Goal: Task Accomplishment & Management: Use online tool/utility

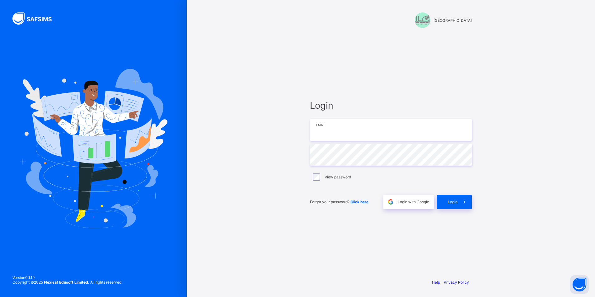
click at [352, 132] on input "email" at bounding box center [391, 130] width 162 height 22
type input "**********"
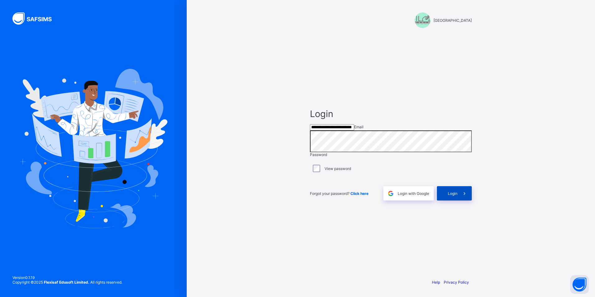
click at [450, 196] on span "Login" at bounding box center [453, 193] width 10 height 5
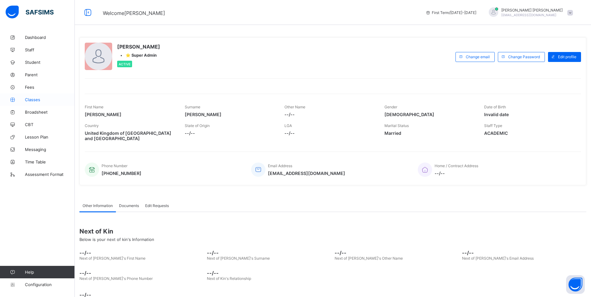
click at [32, 99] on span "Classes" at bounding box center [50, 99] width 50 height 5
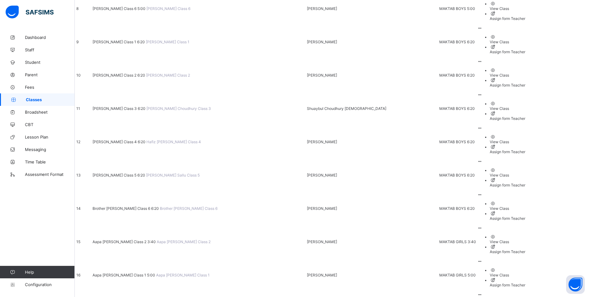
scroll to position [391, 0]
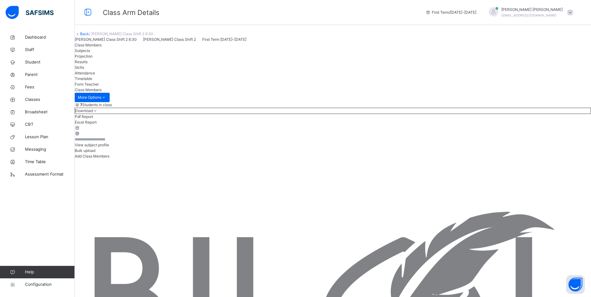
click at [95, 75] on span "Attendance" at bounding box center [85, 73] width 20 height 5
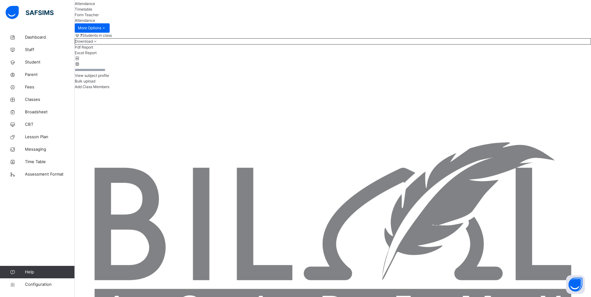
scroll to position [72, 0]
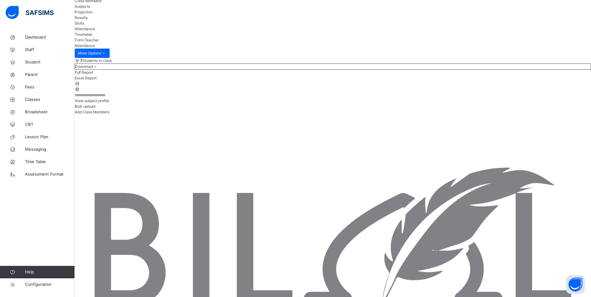
scroll to position [0, 0]
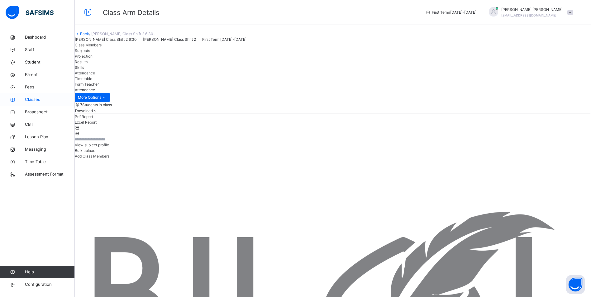
click at [37, 98] on span "Classes" at bounding box center [50, 100] width 50 height 6
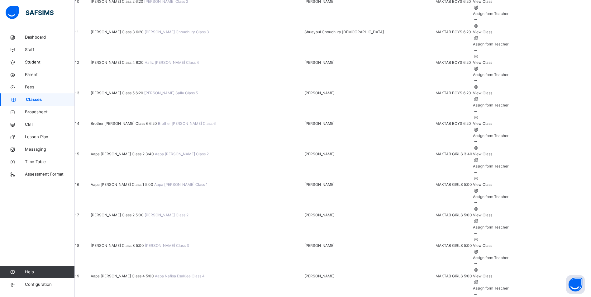
scroll to position [374, 0]
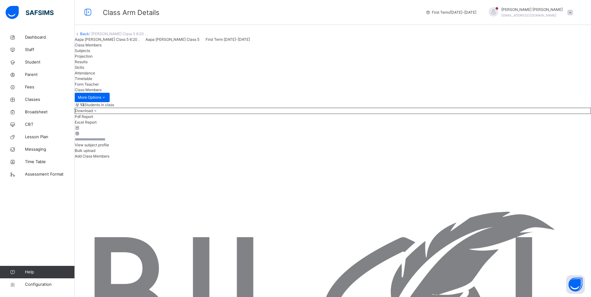
click at [95, 75] on span "Attendance" at bounding box center [85, 73] width 20 height 5
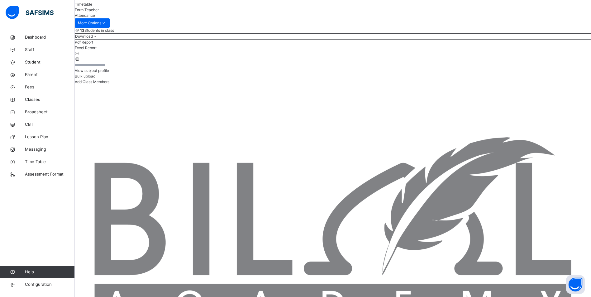
scroll to position [72, 0]
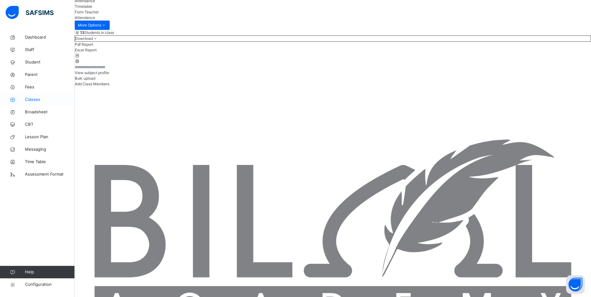
click at [31, 97] on span "Classes" at bounding box center [50, 100] width 50 height 6
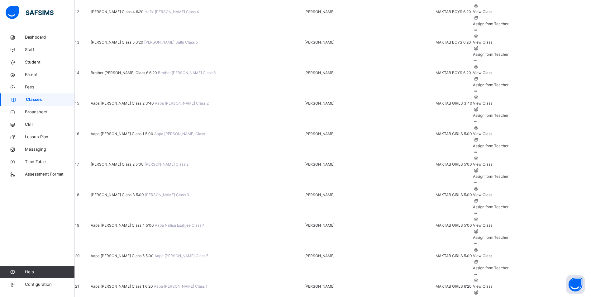
scroll to position [436, 0]
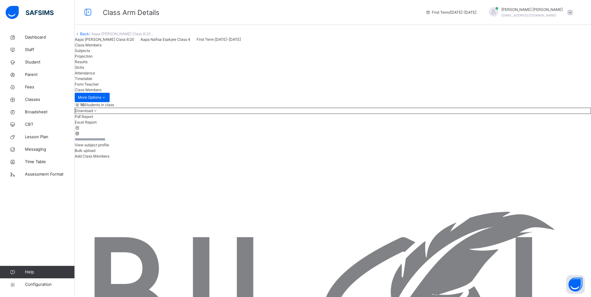
click at [95, 75] on span "Attendance" at bounding box center [85, 73] width 20 height 5
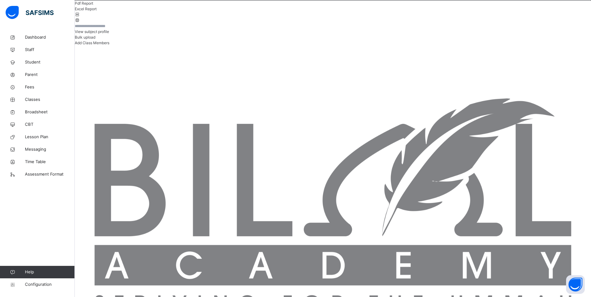
scroll to position [134, 0]
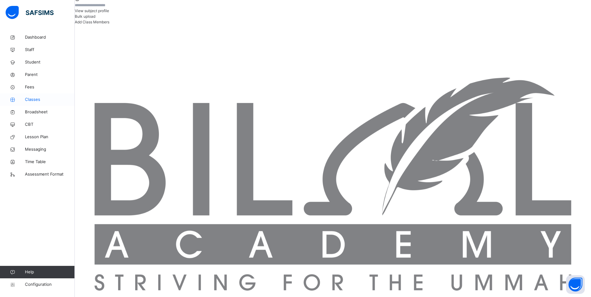
click at [36, 98] on span "Classes" at bounding box center [50, 100] width 50 height 6
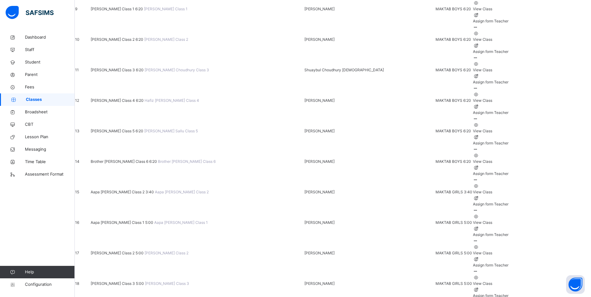
scroll to position [405, 0]
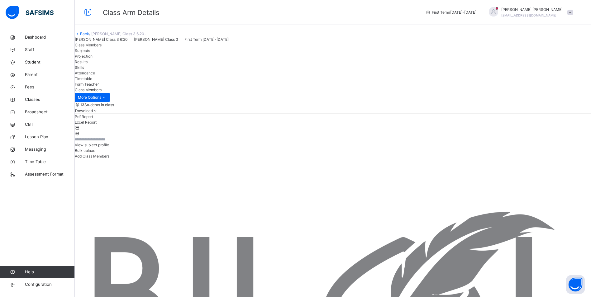
click at [95, 75] on span "Attendance" at bounding box center [85, 73] width 20 height 5
click at [36, 98] on span "Classes" at bounding box center [50, 100] width 50 height 6
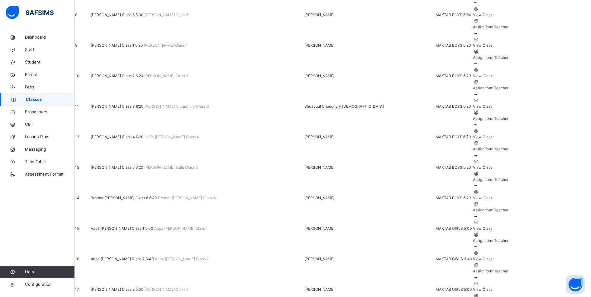
scroll to position [311, 0]
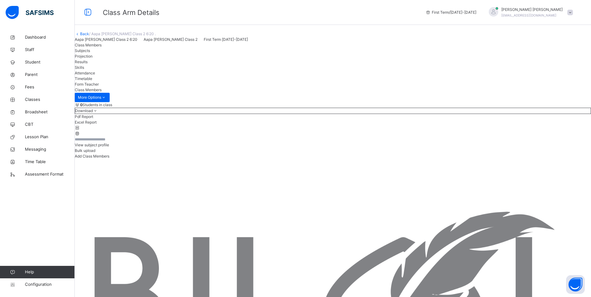
click at [95, 75] on span "Attendance" at bounding box center [85, 73] width 20 height 5
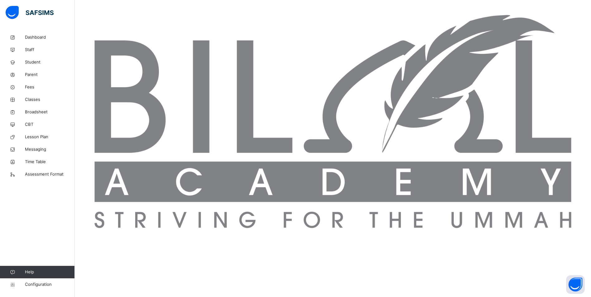
scroll to position [103, 0]
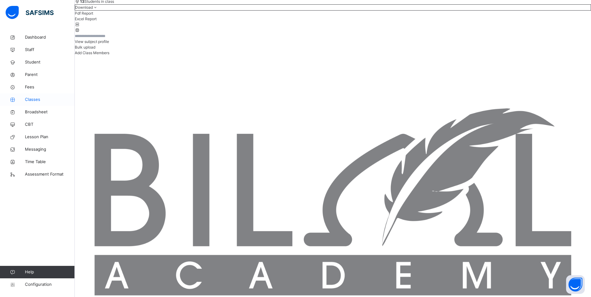
click at [34, 97] on span "Classes" at bounding box center [50, 100] width 50 height 6
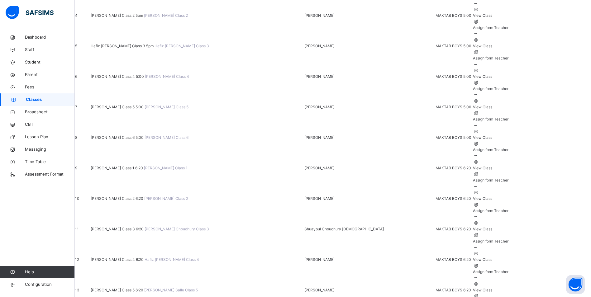
scroll to position [249, 0]
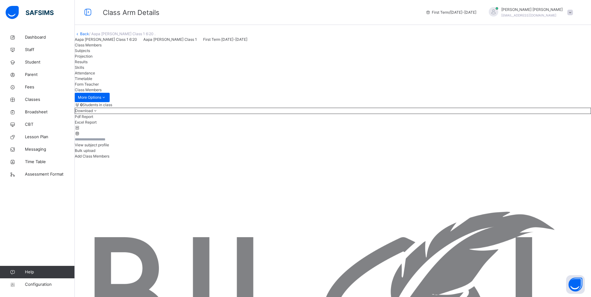
click at [95, 75] on span "Attendance" at bounding box center [85, 73] width 20 height 5
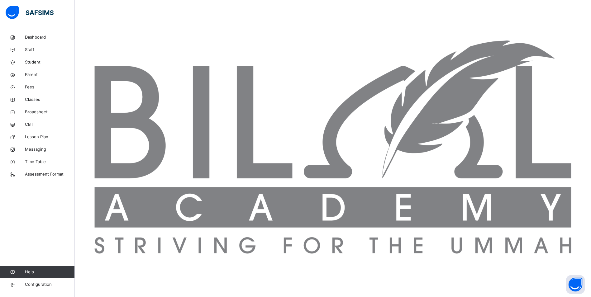
scroll to position [176, 0]
